Goal: Information Seeking & Learning: Learn about a topic

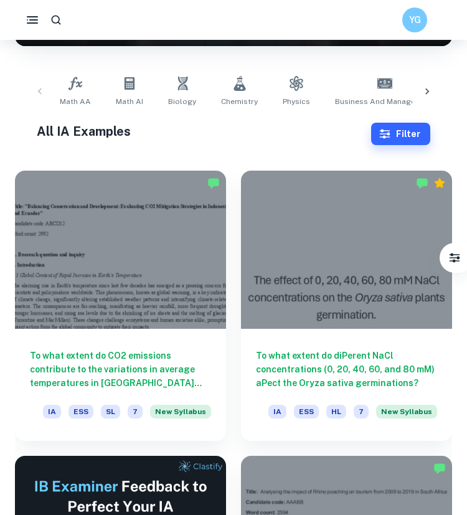
scroll to position [221, 0]
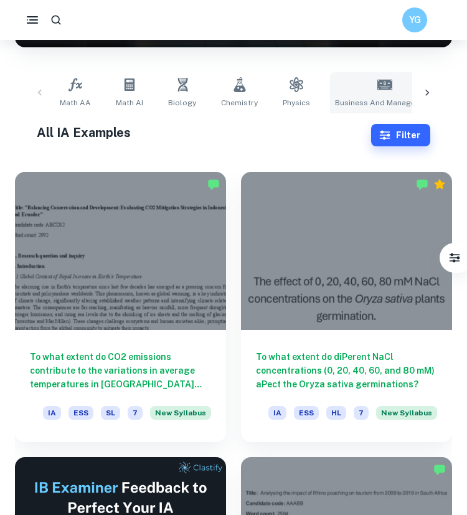
click at [380, 90] on icon at bounding box center [385, 84] width 15 height 15
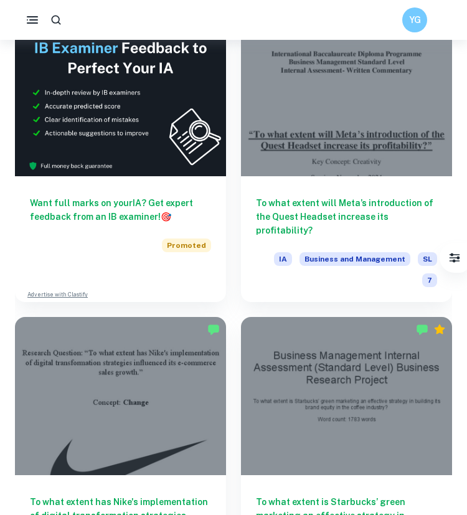
scroll to position [708, 0]
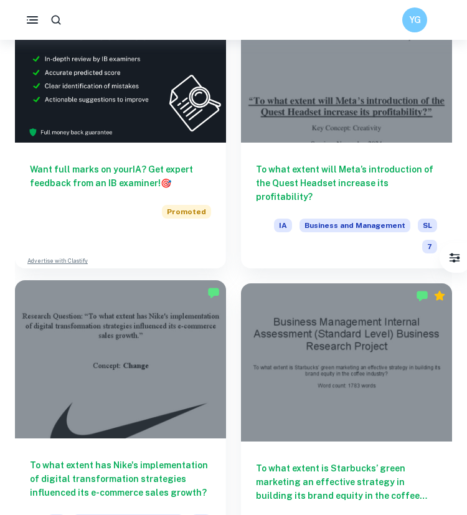
click at [153, 305] on div at bounding box center [120, 359] width 211 height 158
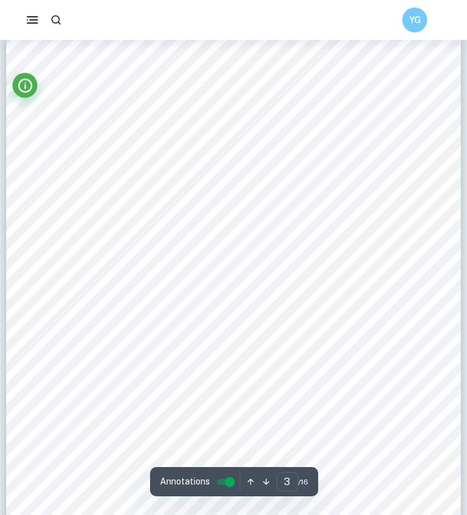
scroll to position [1330, 0]
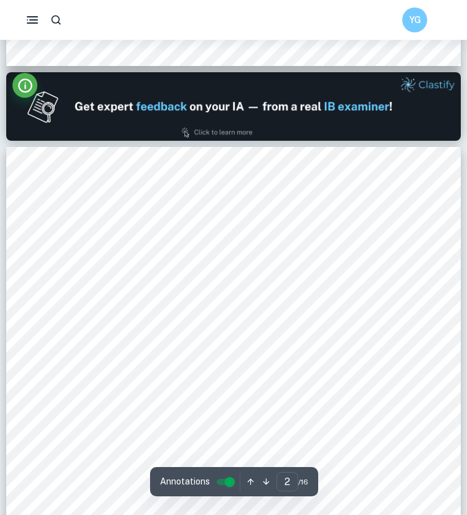
type input "1"
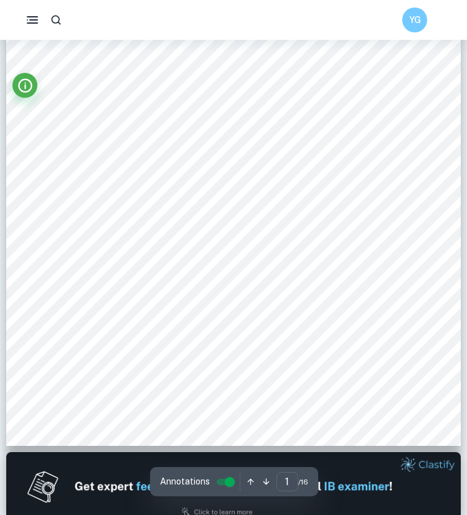
scroll to position [0, 0]
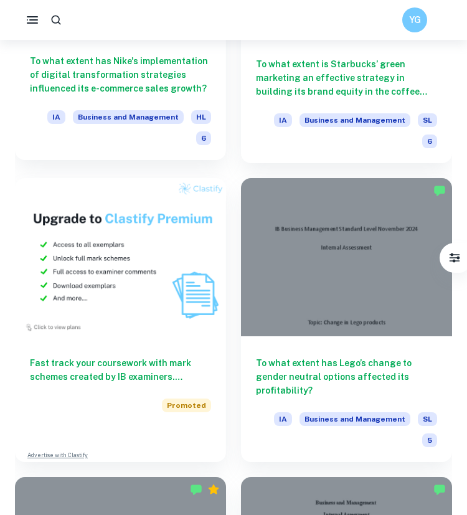
scroll to position [1113, 0]
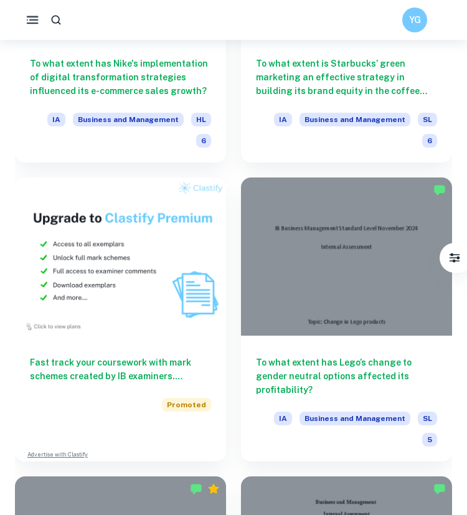
click at [27, 20] on circle "button" at bounding box center [27, 19] width 1 height 1
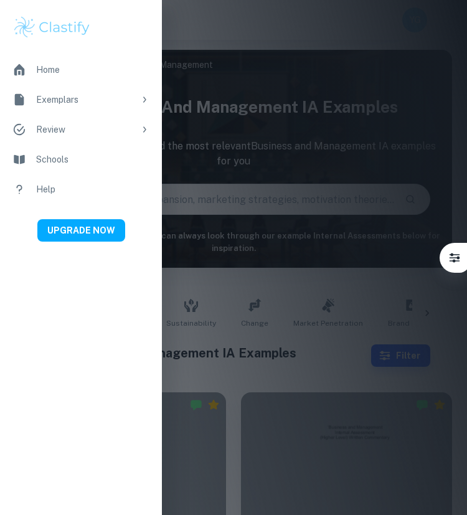
scroll to position [0, 0]
click at [224, 110] on div at bounding box center [233, 257] width 467 height 515
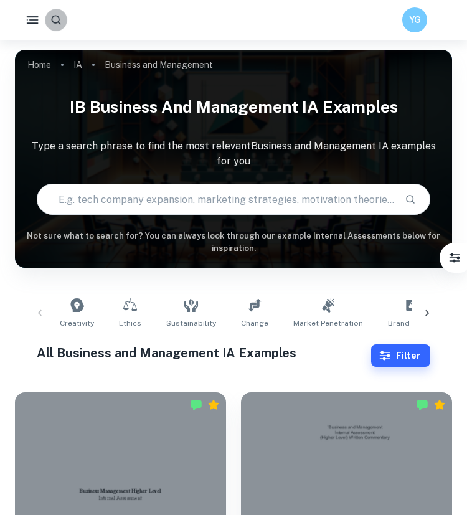
click at [60, 28] on button "button" at bounding box center [56, 20] width 22 height 22
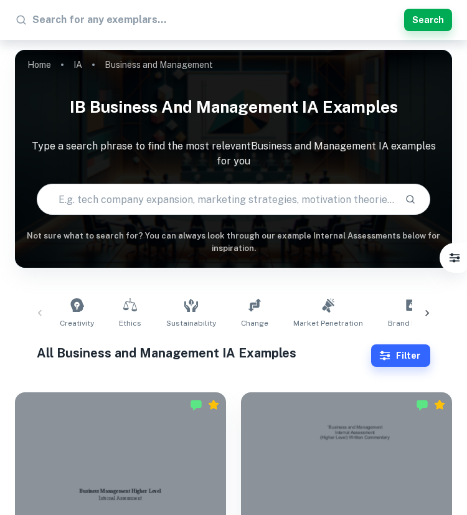
click at [140, 198] on input "text" at bounding box center [216, 199] width 358 height 35
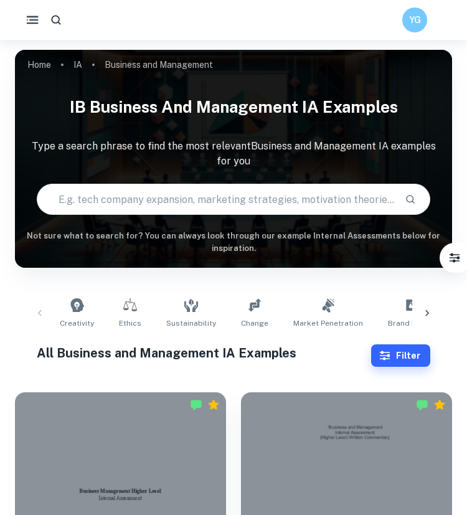
type input "m"
type input "nike"
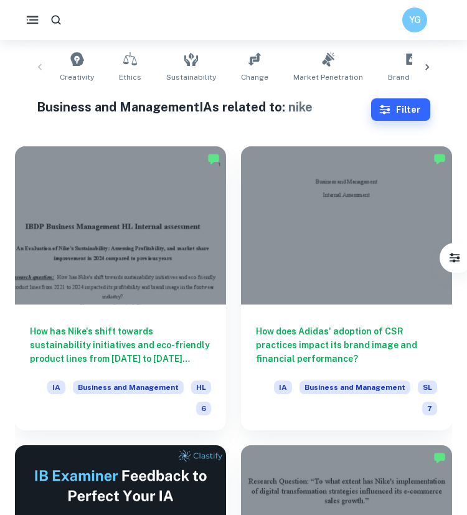
scroll to position [255, 0]
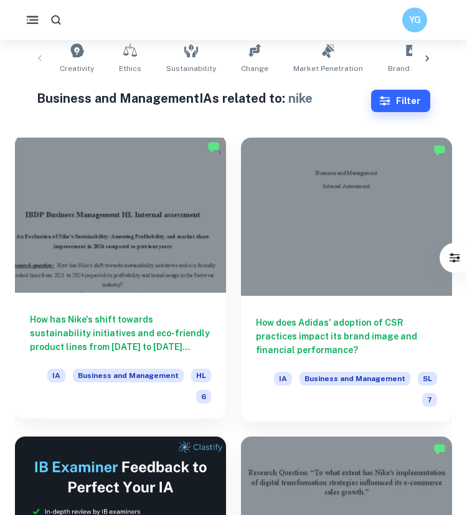
click at [160, 238] on div at bounding box center [120, 214] width 211 height 158
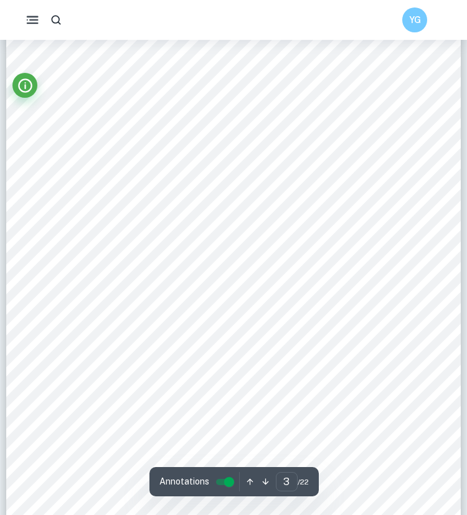
scroll to position [1386, 0]
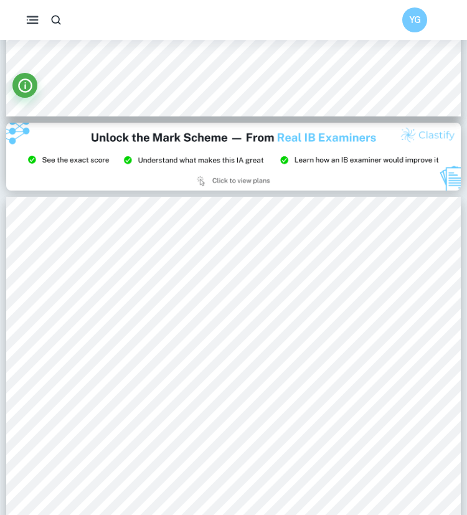
type input "2"
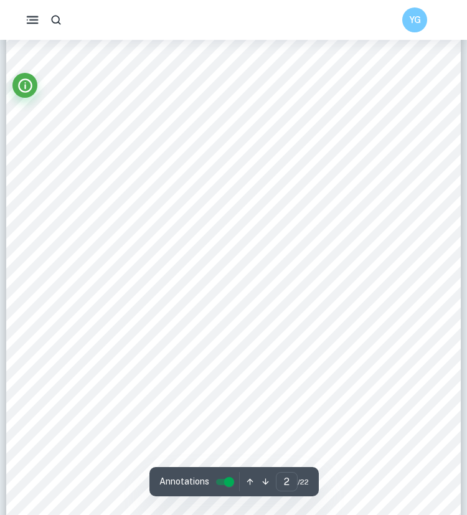
scroll to position [780, 0]
